Goal: Use online tool/utility: Use online tool/utility

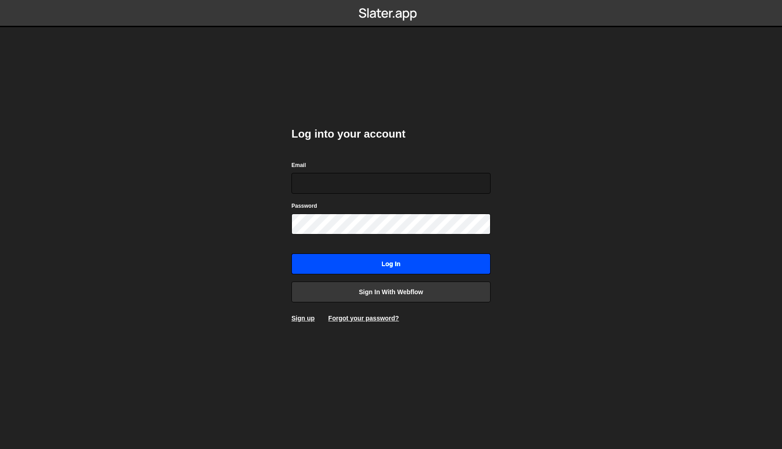
type input "martin@aikido.dev"
click at [368, 268] on input "Log in" at bounding box center [390, 263] width 199 height 21
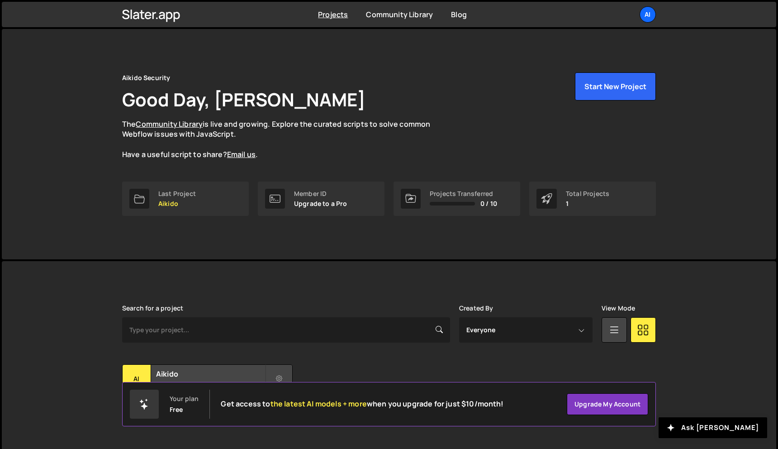
scroll to position [17, 0]
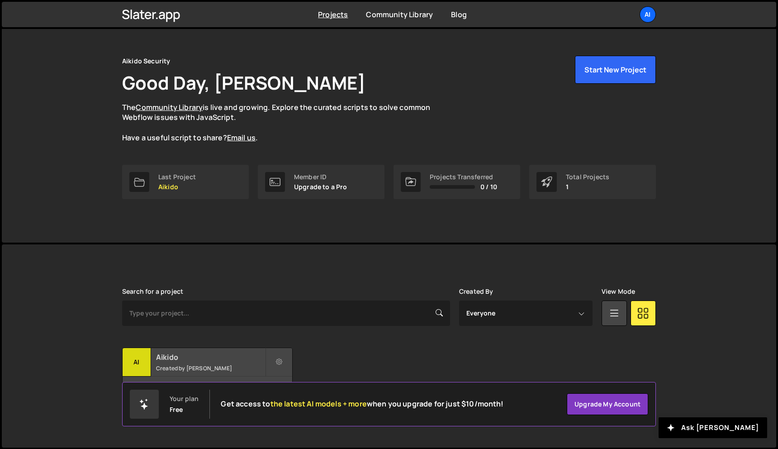
click at [151, 363] on div "Aikido Created by [PERSON_NAME]" at bounding box center [208, 362] width 170 height 28
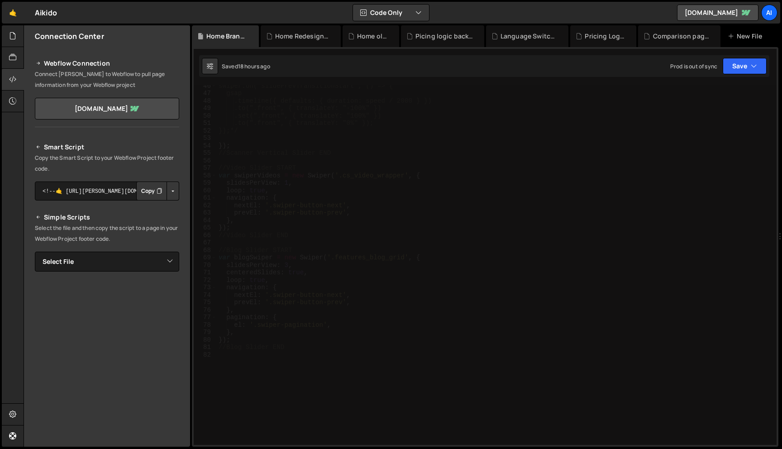
scroll to position [347, 0]
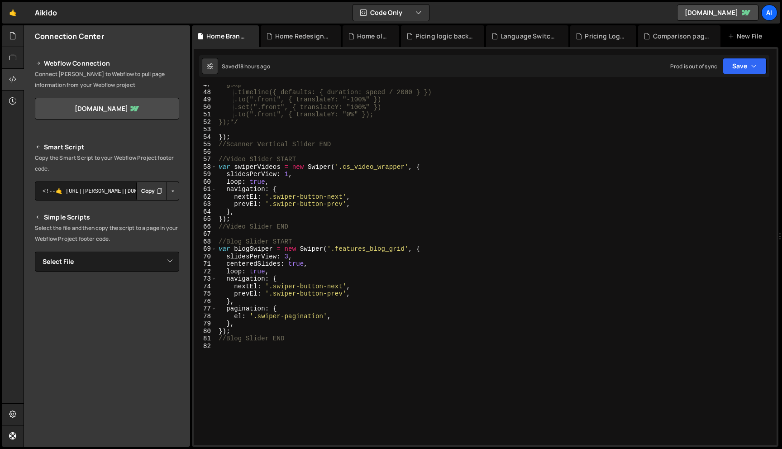
click at [262, 369] on div "gsap .timeline({ defaults: { duration: speed / 2000 } }) .to(".front", { transl…" at bounding box center [495, 268] width 556 height 375
type textarea "//Animate Stats graph"
paste textarea "});"
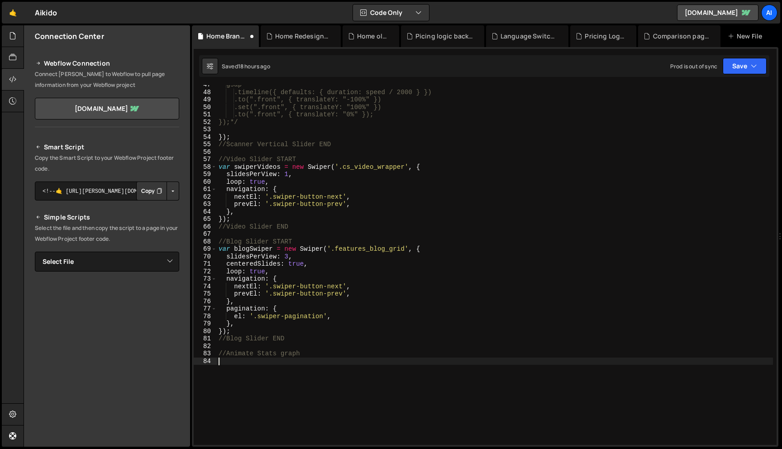
scroll to position [349, 0]
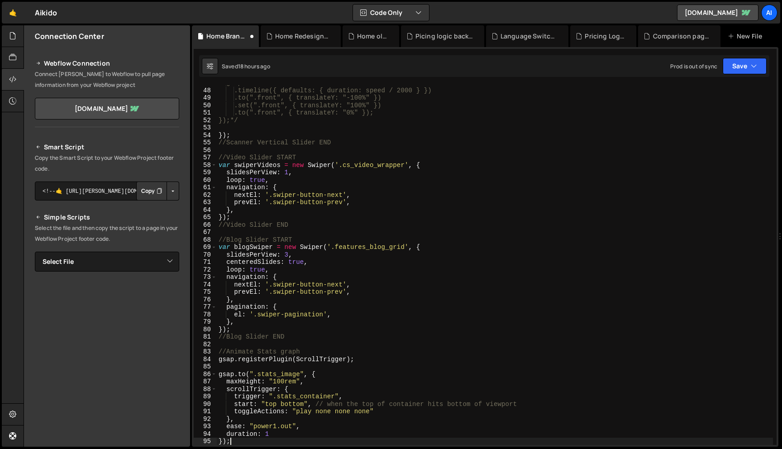
click at [314, 348] on div "gsap .timeline({ defaults: { duration: speed / 2000 } }) .to(".front", { transl…" at bounding box center [495, 266] width 556 height 375
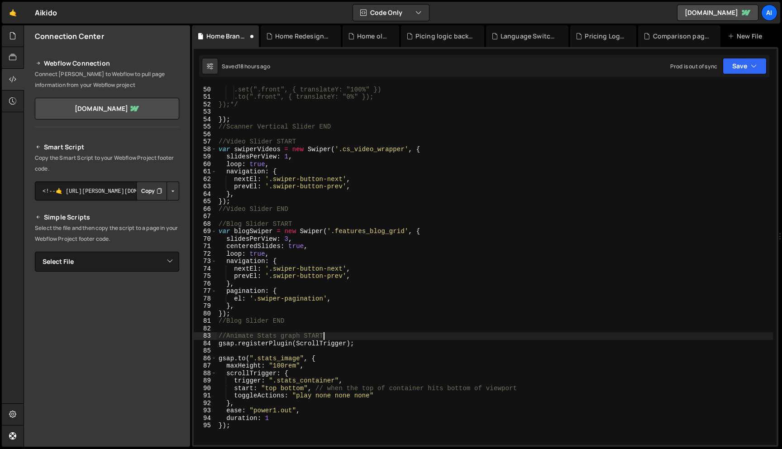
scroll to position [385, 0]
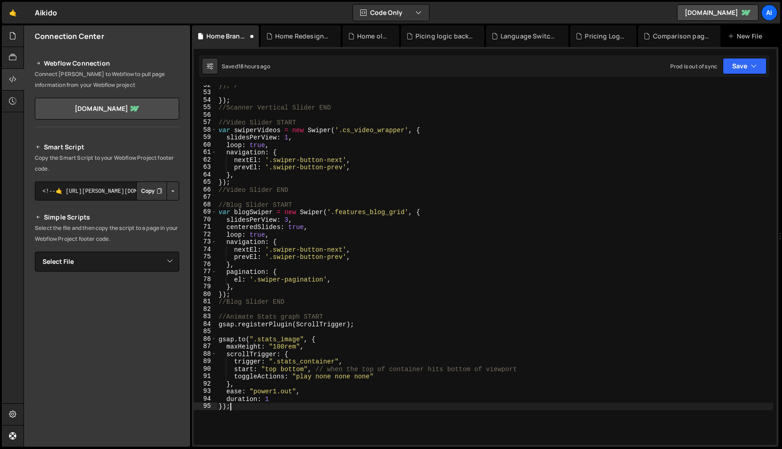
click at [242, 420] on div "});*/ }) ; //Scanner Vertical Slider END //Video Slider START var swiperVideos …" at bounding box center [495, 268] width 556 height 375
type textarea "});"
click at [388, 271] on div "});*/ }) ; //Scanner Vertical Slider END //Video Slider START var swiperVideos …" at bounding box center [495, 268] width 556 height 375
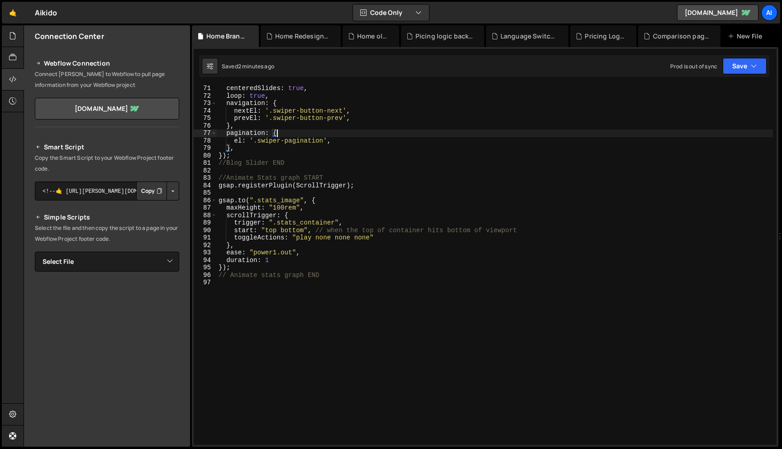
scroll to position [523, 0]
click at [267, 262] on div "centeredSlides : true , loop : true , navigation : { nextEl : '.swiper-button-n…" at bounding box center [495, 272] width 556 height 375
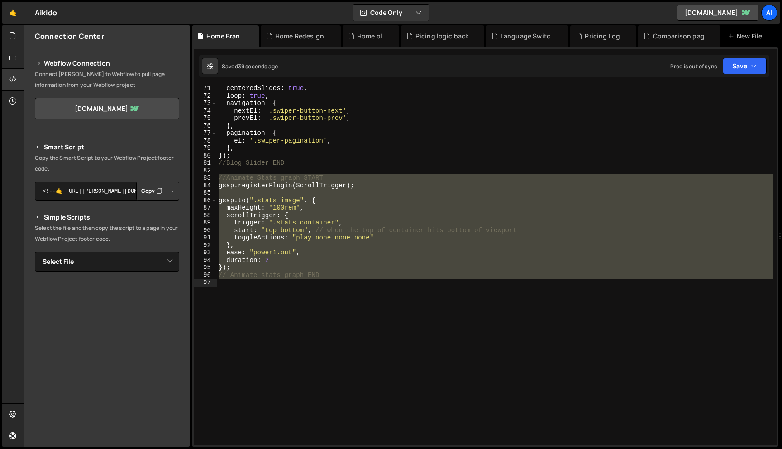
drag, startPoint x: 217, startPoint y: 178, endPoint x: 276, endPoint y: 279, distance: 117.3
click at [276, 279] on div "centeredSlides : true , loop : true , navigation : { nextEl : '.swiper-button-n…" at bounding box center [495, 272] width 556 height 375
click at [264, 260] on div "centeredSlides : true , loop : true , navigation : { nextEl : '.swiper-button-n…" at bounding box center [495, 265] width 556 height 360
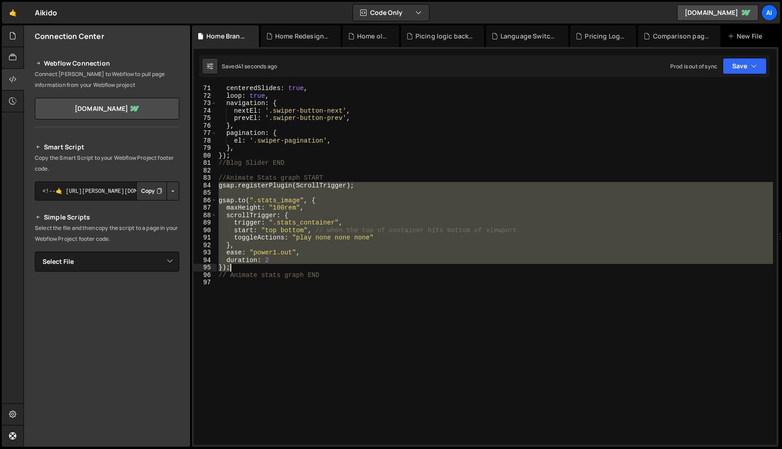
drag, startPoint x: 218, startPoint y: 188, endPoint x: 267, endPoint y: 265, distance: 90.7
click at [267, 265] on div "centeredSlides : true , loop : true , navigation : { nextEl : '.swiper-button-n…" at bounding box center [495, 272] width 556 height 375
paste textarea
drag, startPoint x: 217, startPoint y: 185, endPoint x: 260, endPoint y: 268, distance: 93.7
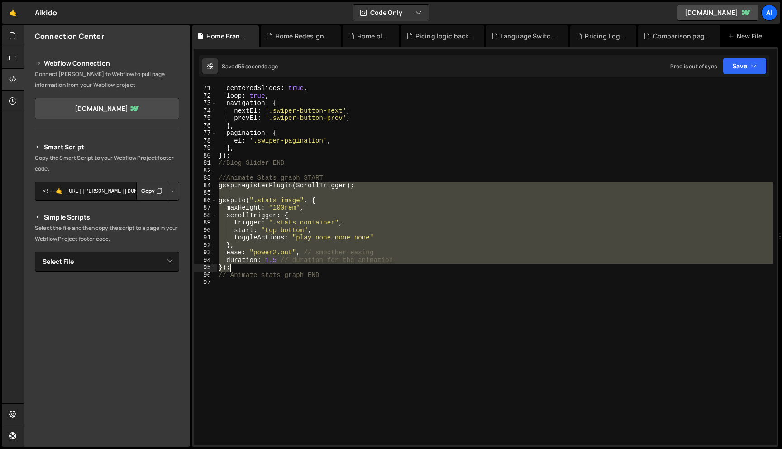
click at [260, 268] on div "centeredSlides : true , loop : true , navigation : { nextEl : '.swiper-button-n…" at bounding box center [495, 272] width 556 height 375
paste textarea
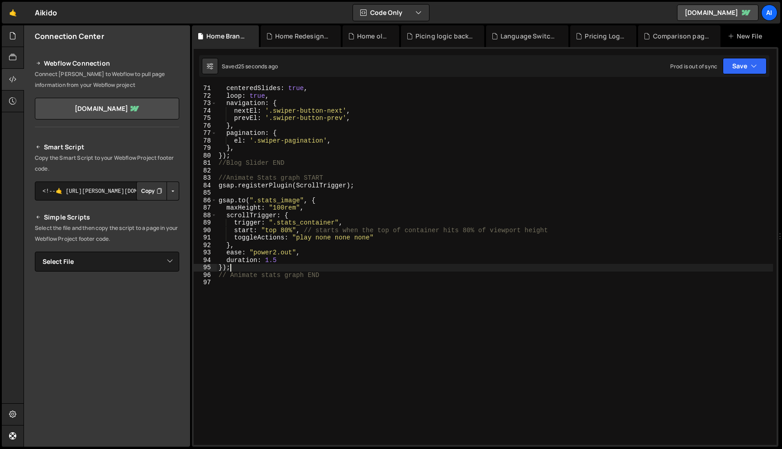
click at [276, 261] on div "centeredSlides : true , loop : true , navigation : { nextEl : '.swiper-button-n…" at bounding box center [495, 272] width 556 height 375
click at [277, 252] on div "centeredSlides : true , loop : true , navigation : { nextEl : '.swiper-button-n…" at bounding box center [495, 272] width 556 height 375
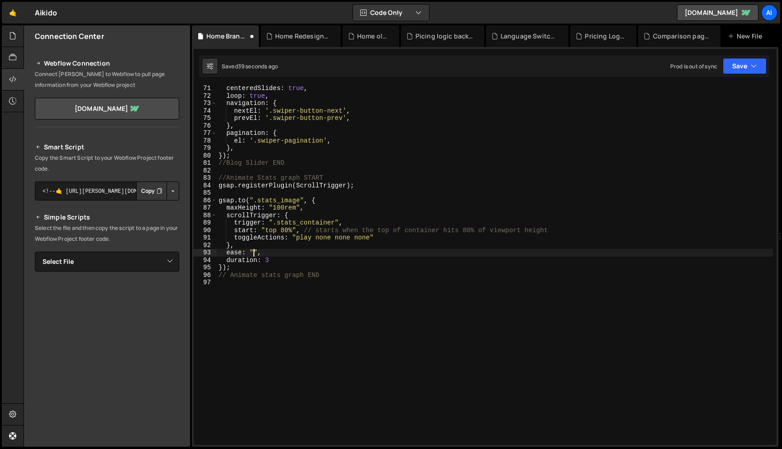
paste textarea "easeOutQuart"
type textarea "ease: "easeOutQuart","
